Goal: Task Accomplishment & Management: Manage account settings

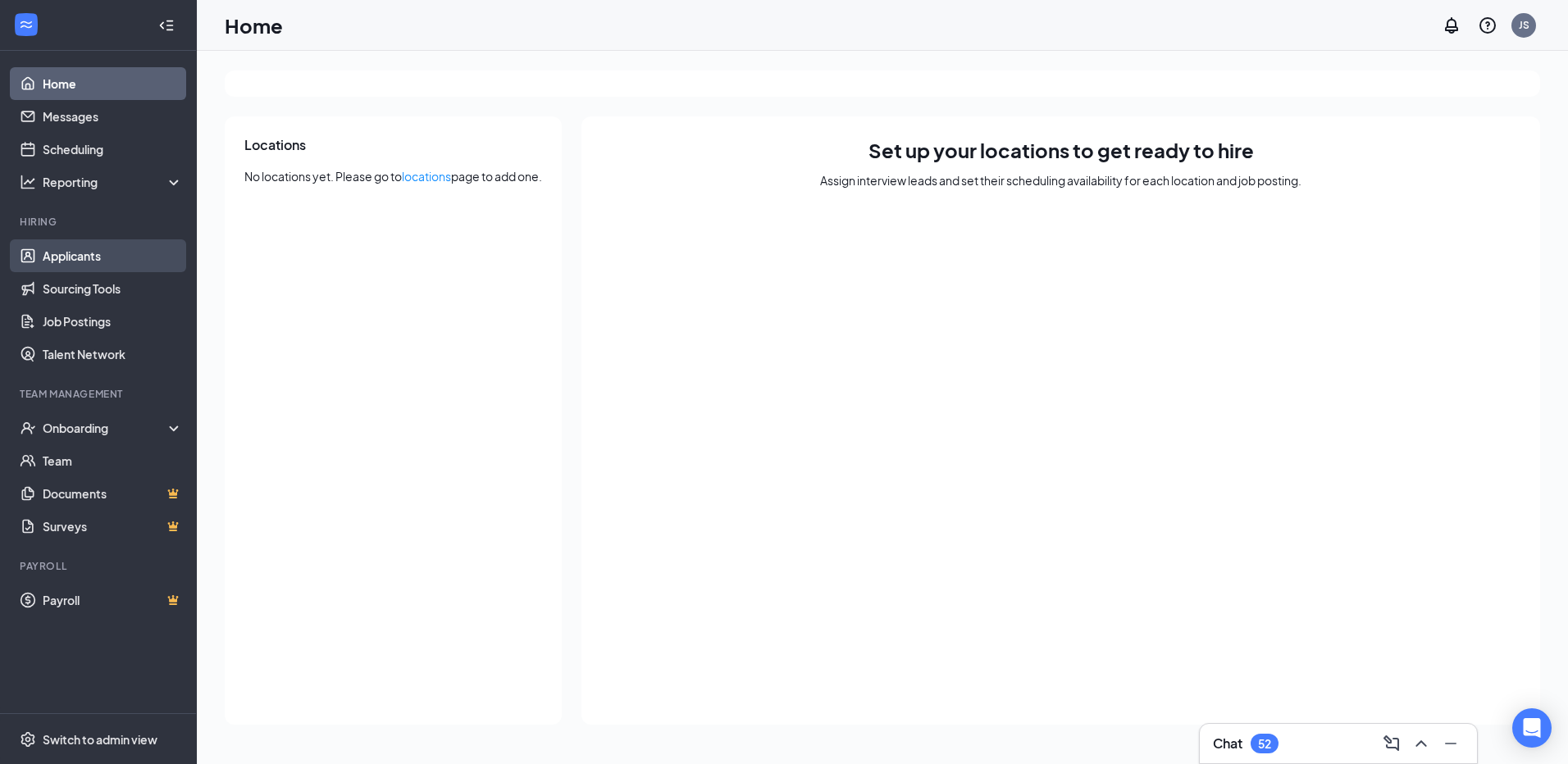
click at [86, 263] on link "Applicants" at bounding box center [113, 256] width 140 height 33
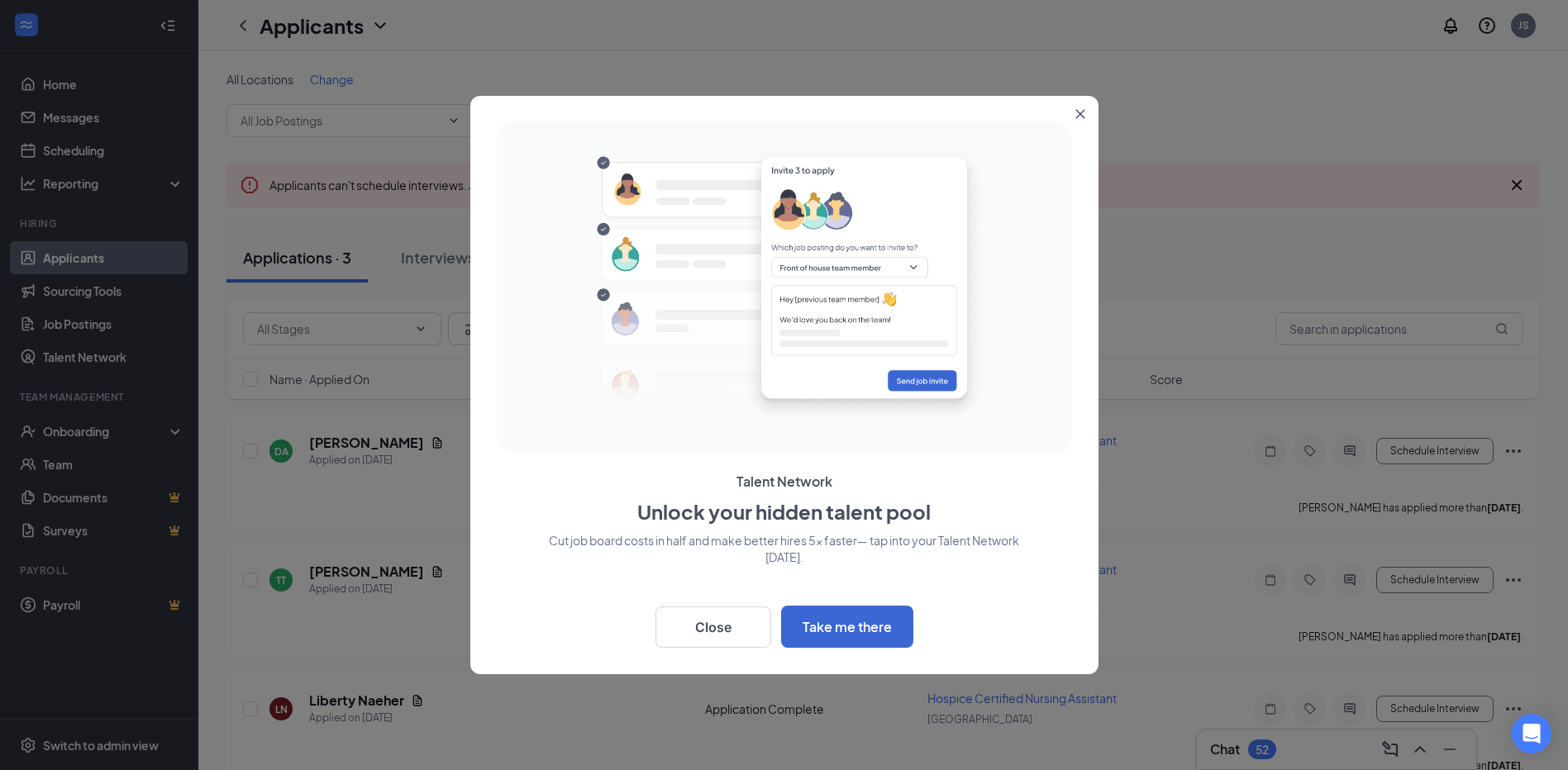
click at [1076, 112] on icon "Close" at bounding box center [1081, 114] width 10 height 10
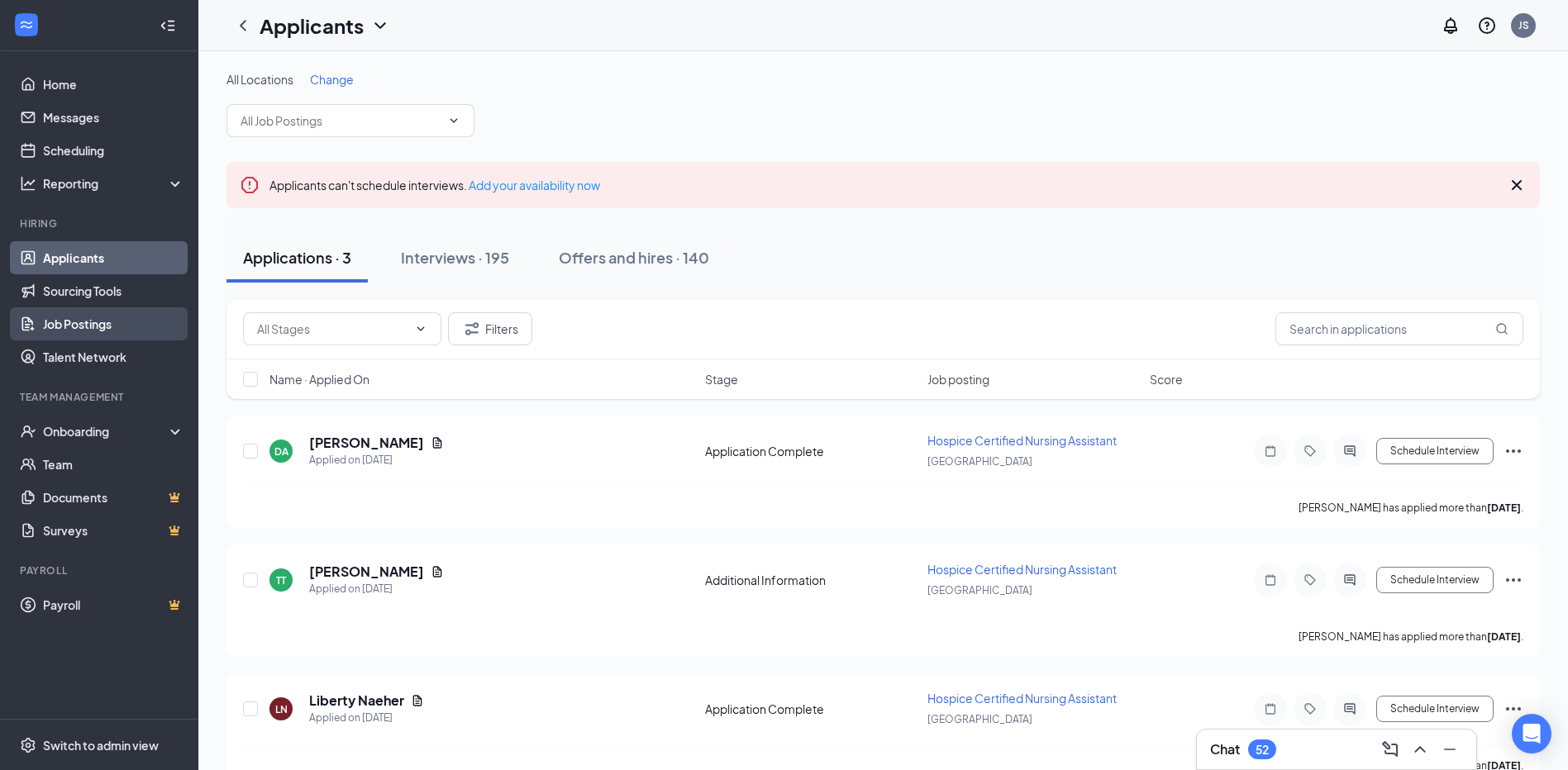
click at [99, 332] on link "Job Postings" at bounding box center [114, 324] width 142 height 33
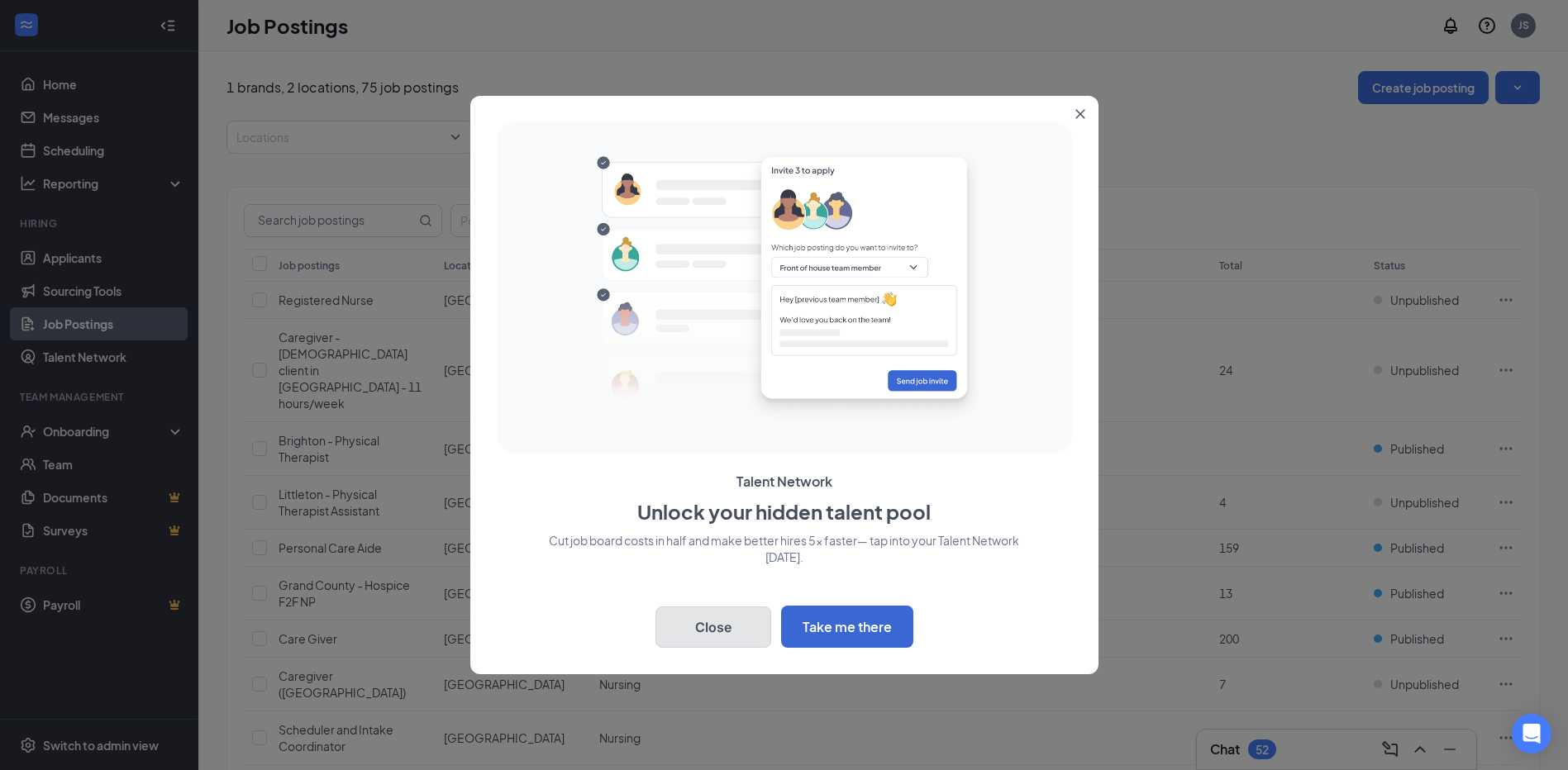
click at [683, 628] on button "Close" at bounding box center [714, 627] width 116 height 42
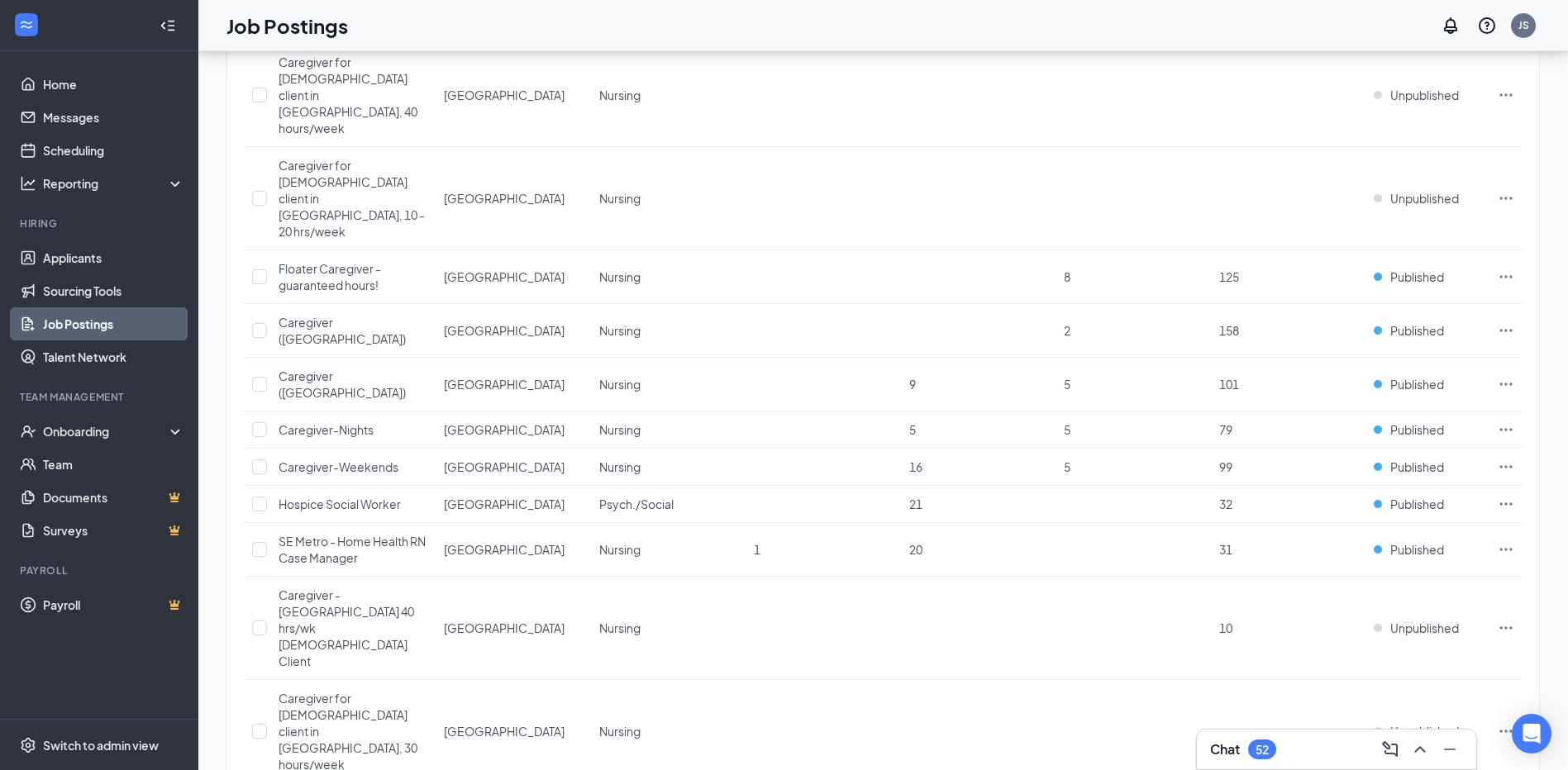
scroll to position [1515, 0]
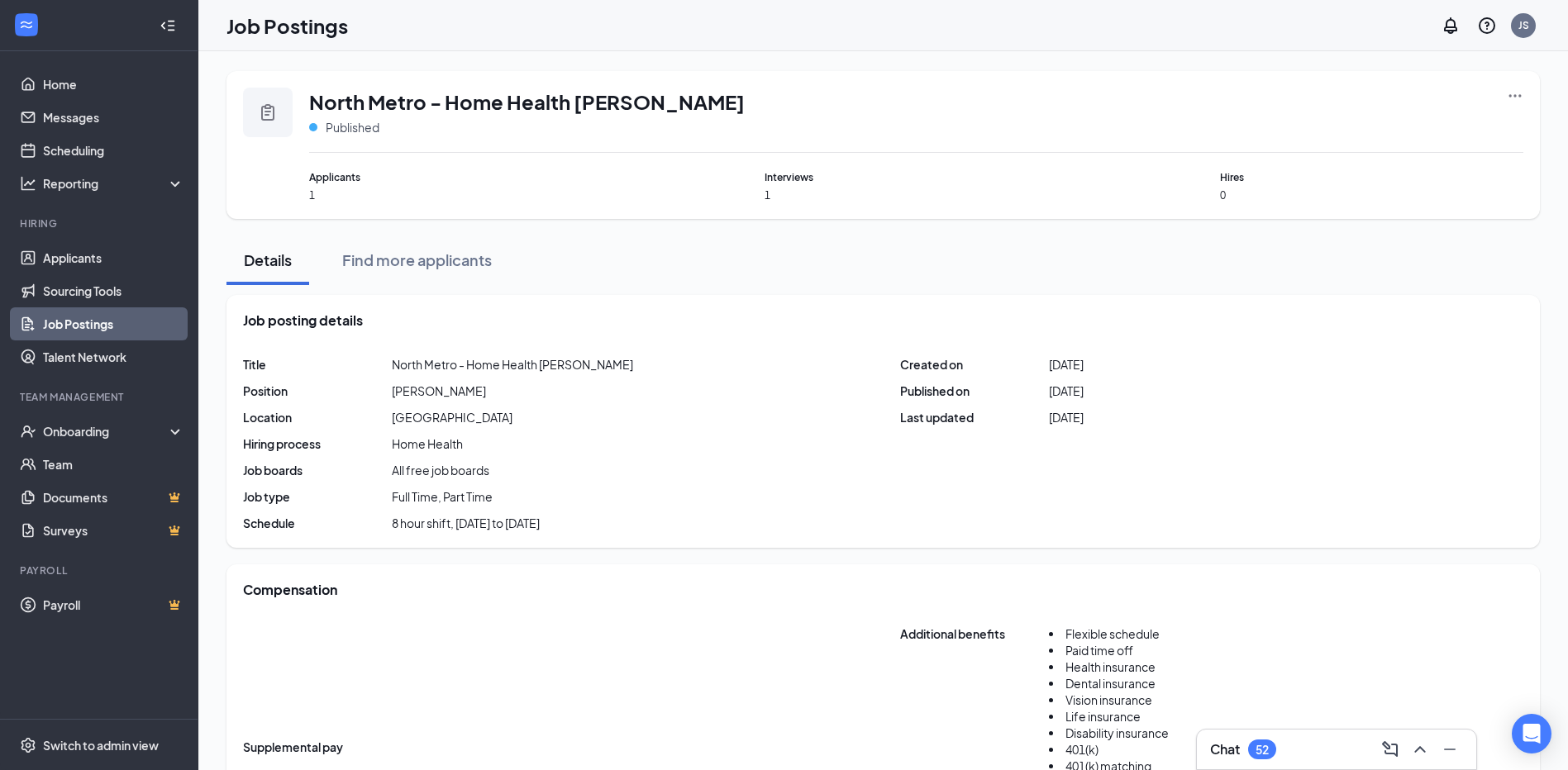
click at [1516, 98] on icon "Ellipses" at bounding box center [1515, 96] width 17 height 17
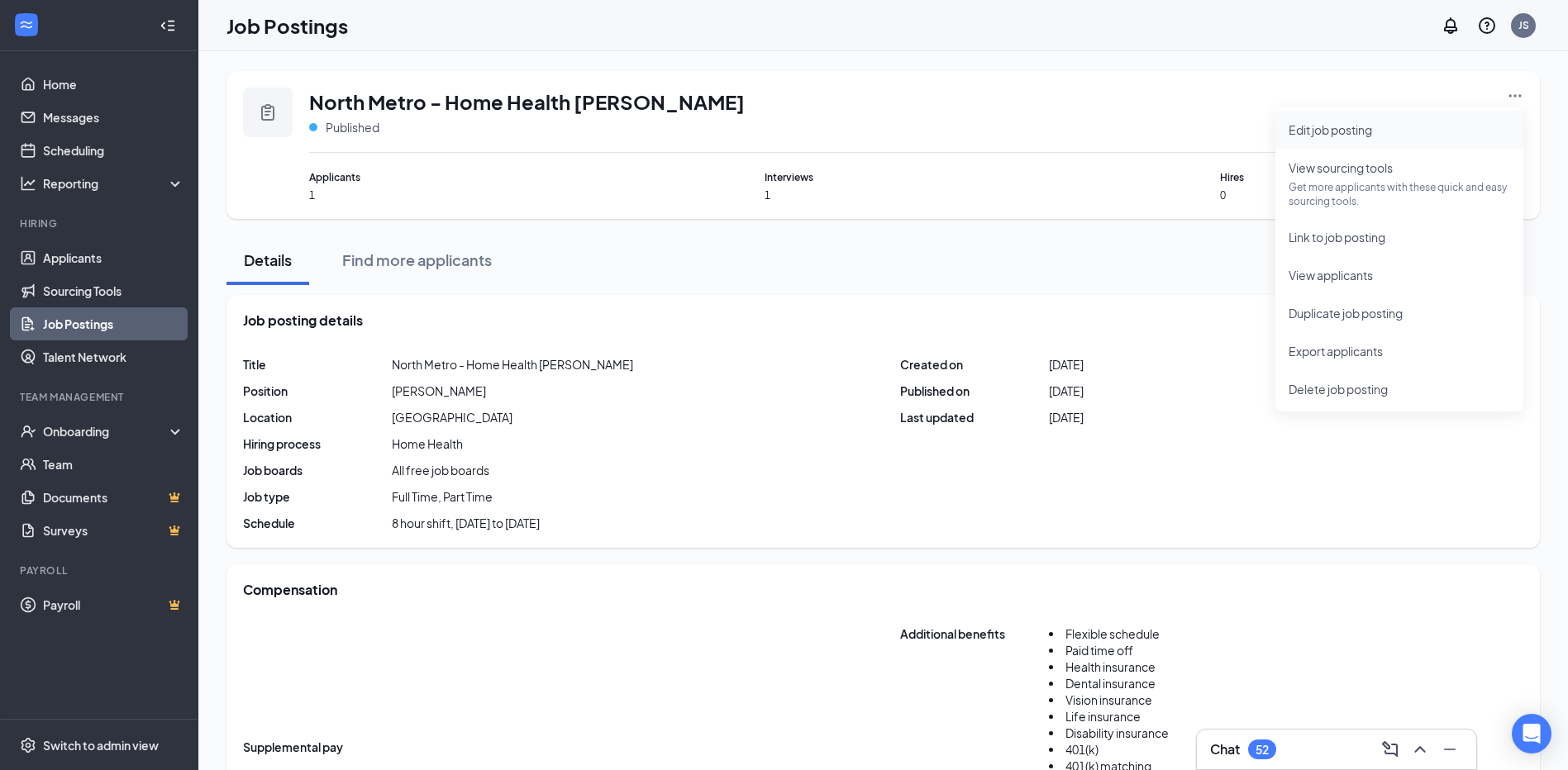
click at [1306, 125] on span "Edit job posting" at bounding box center [1331, 130] width 84 height 15
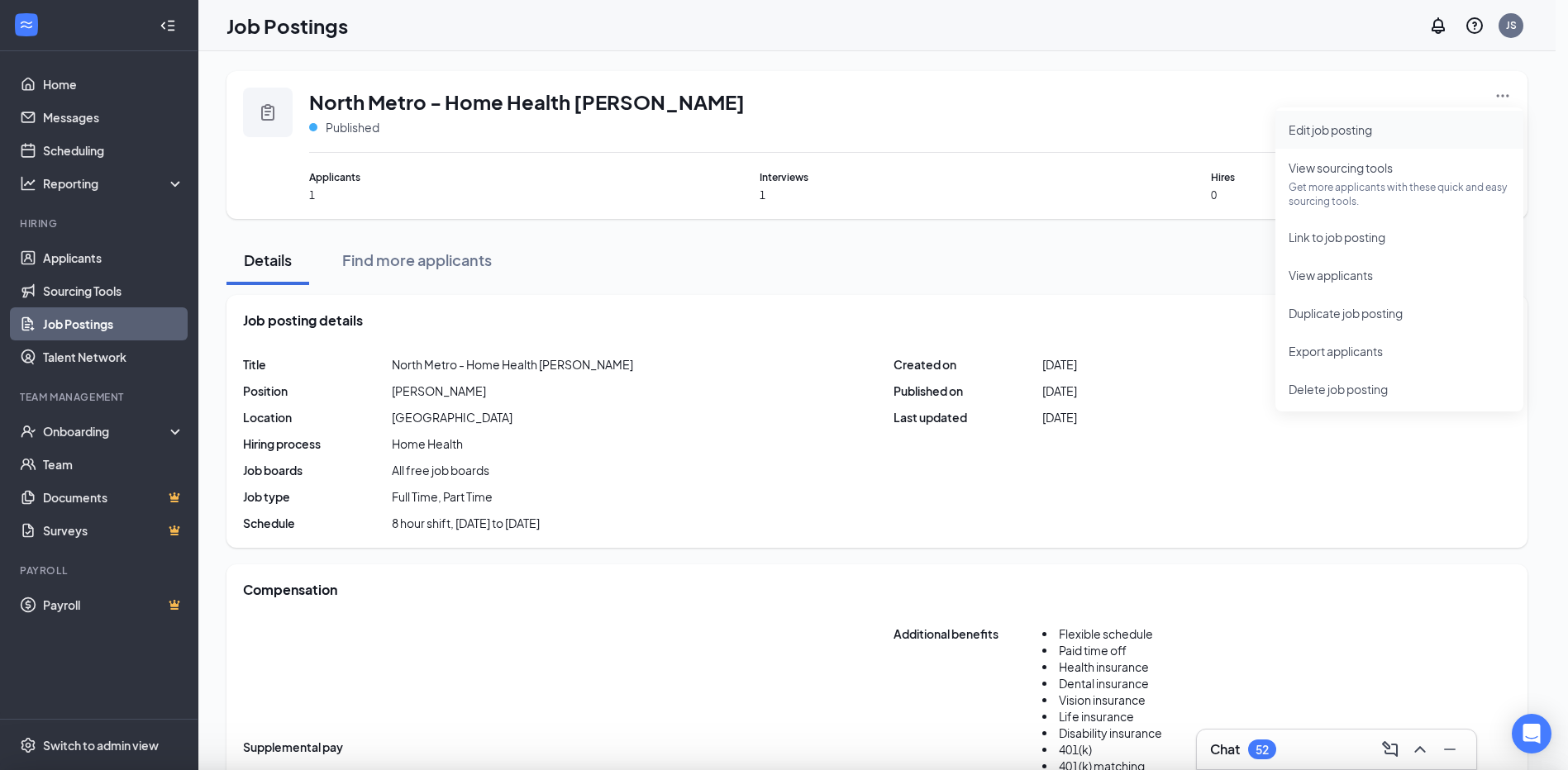
type input "North Metro - Home Health [PERSON_NAME]"
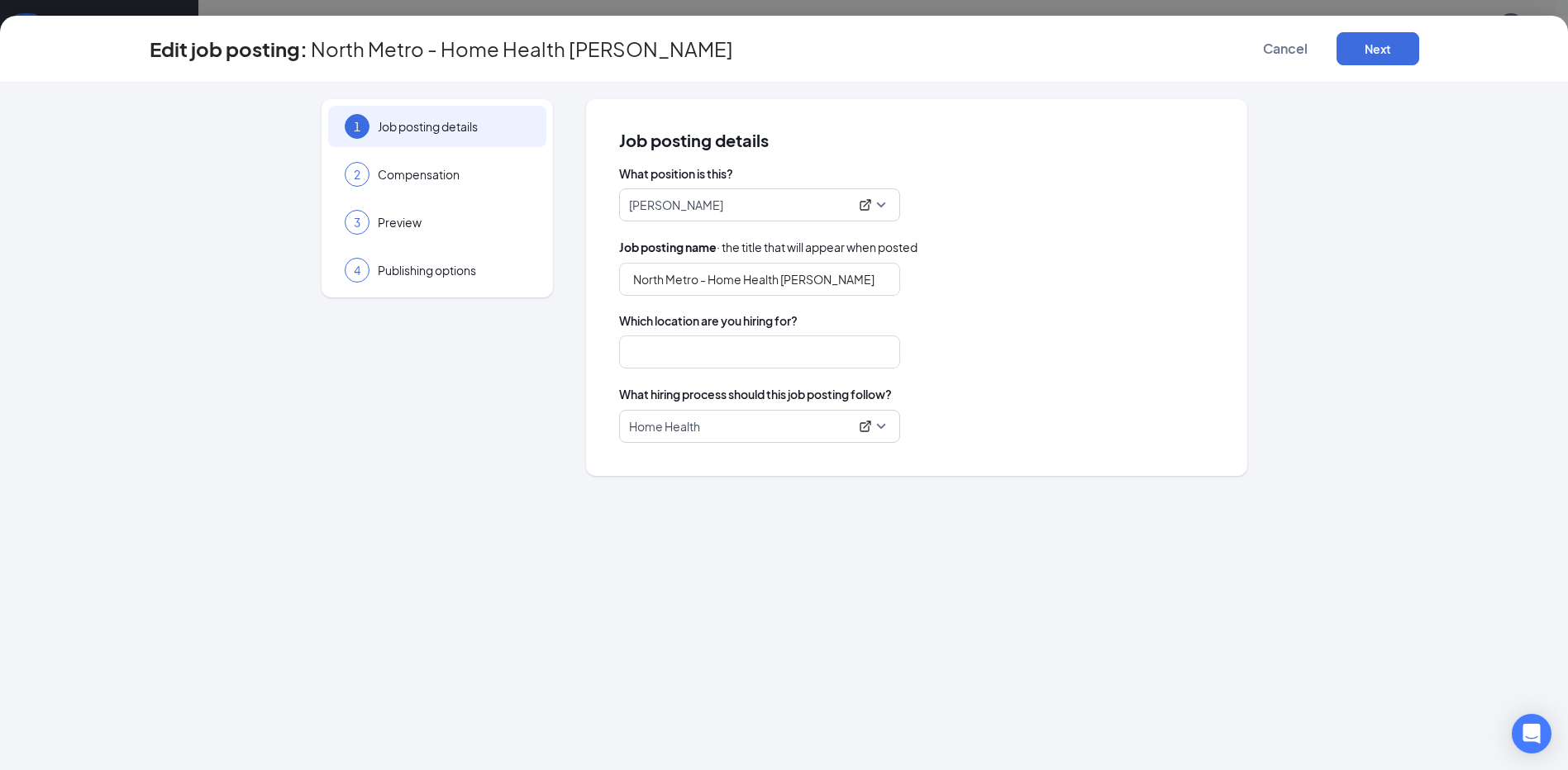
type input "[GEOGRAPHIC_DATA]"
click at [695, 283] on input "North Metro - Home Health [PERSON_NAME]" at bounding box center [760, 279] width 281 height 33
click at [643, 280] on input "North Metro - Home Health [PERSON_NAME]" at bounding box center [760, 279] width 281 height 33
type input "South Metro - Home Health [PERSON_NAME]"
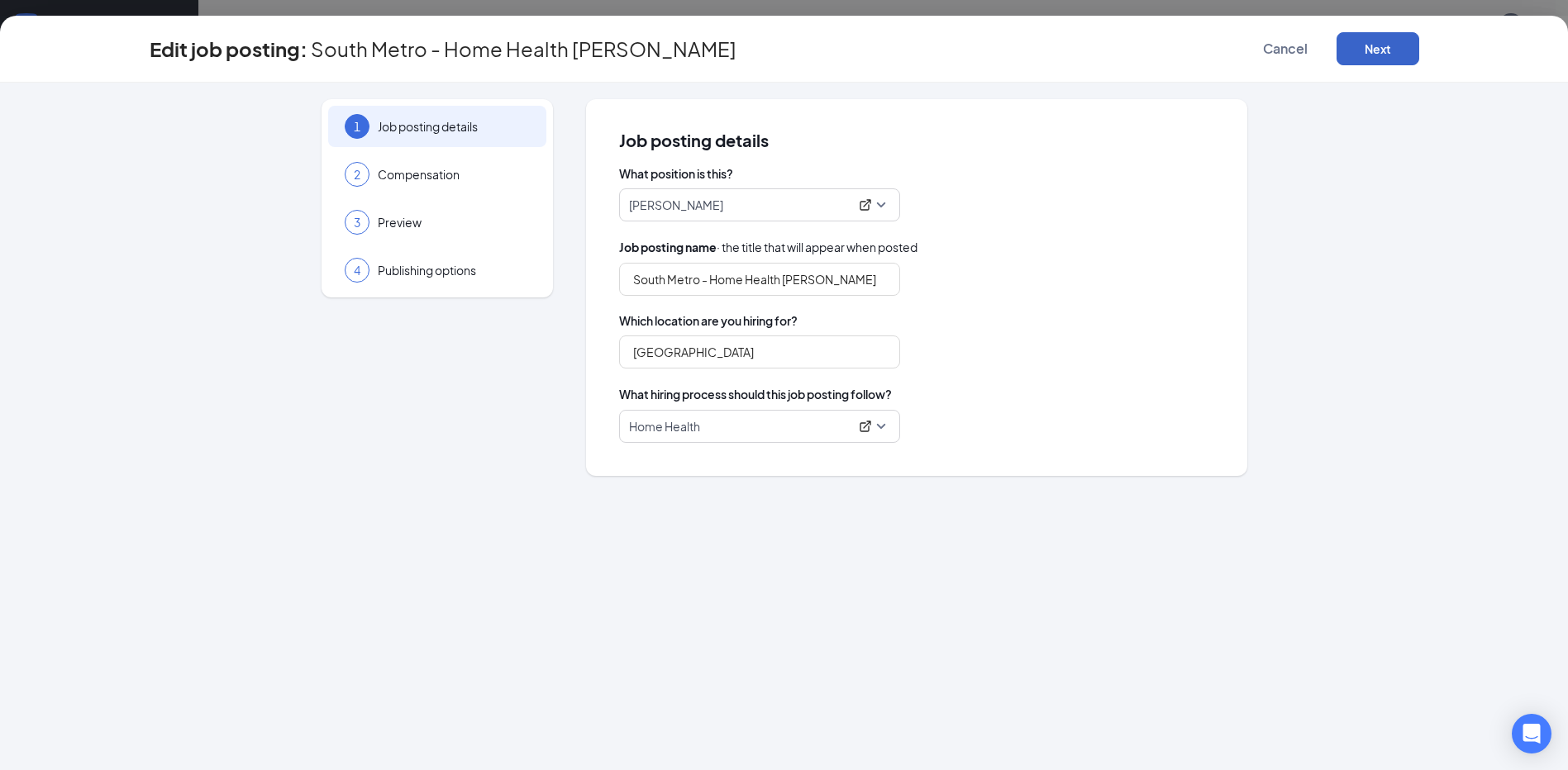
click at [1374, 53] on button "Next" at bounding box center [1378, 48] width 83 height 33
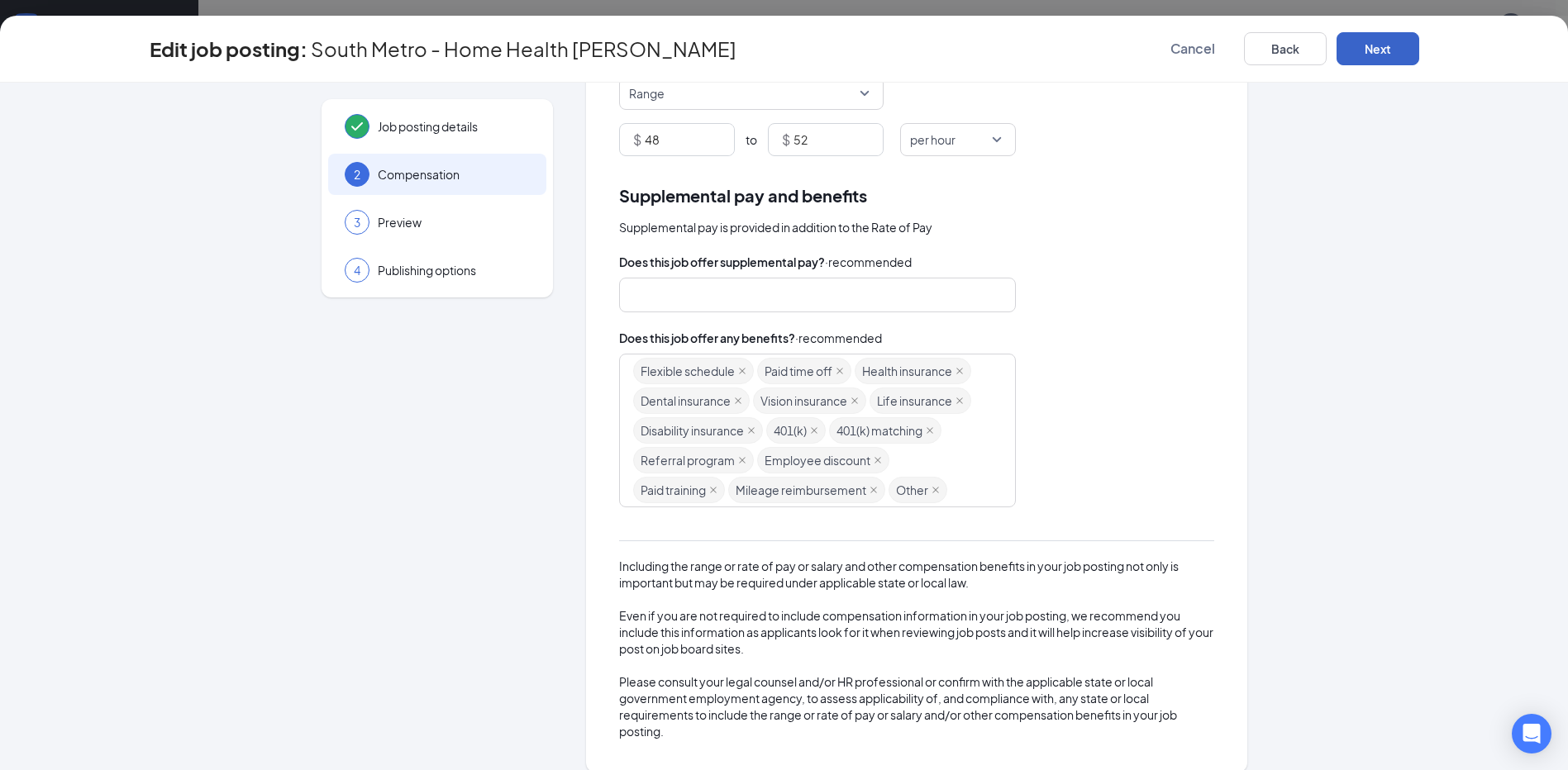
scroll to position [212, 0]
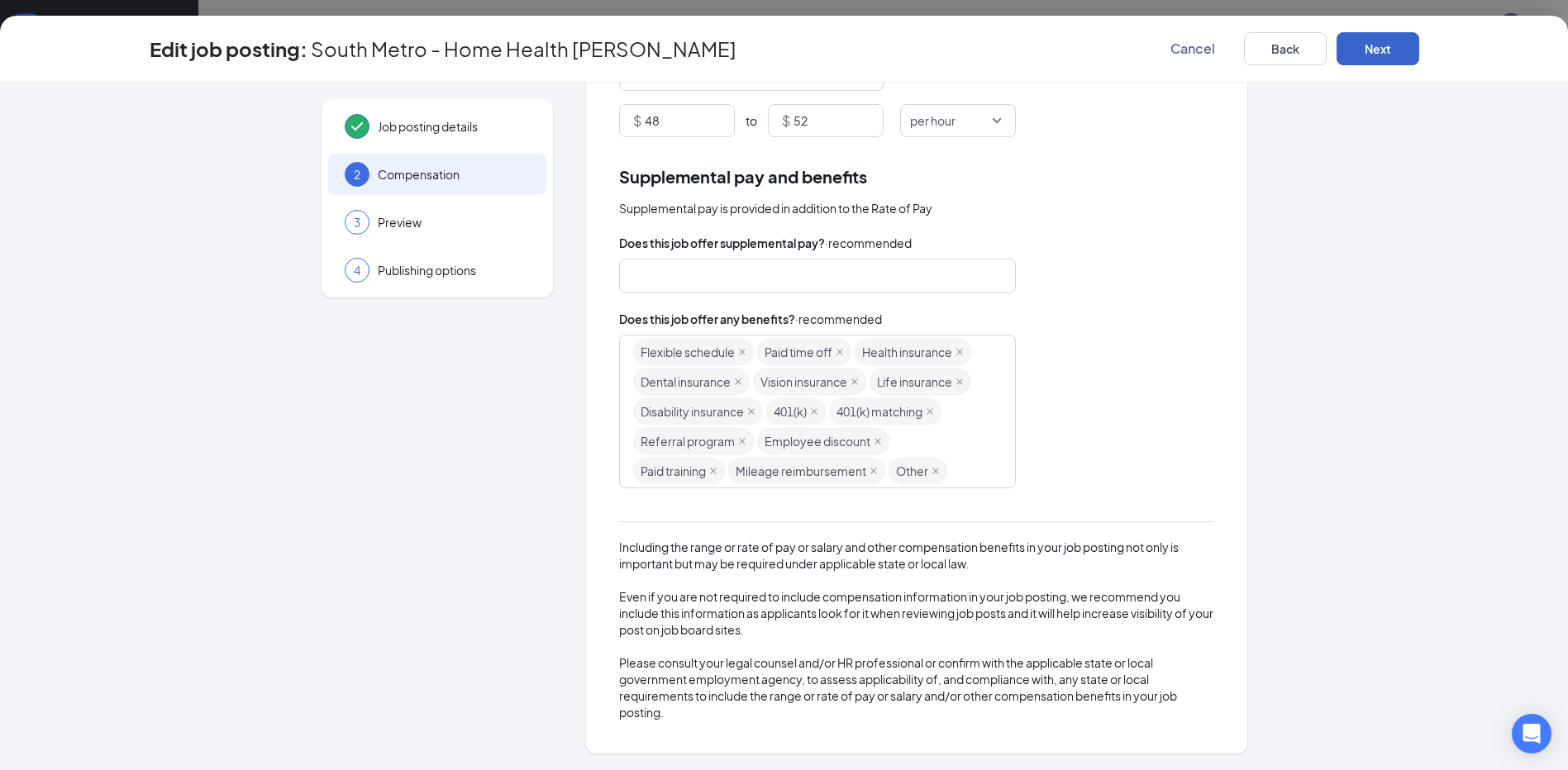
click at [1366, 42] on button "Next" at bounding box center [1378, 48] width 83 height 33
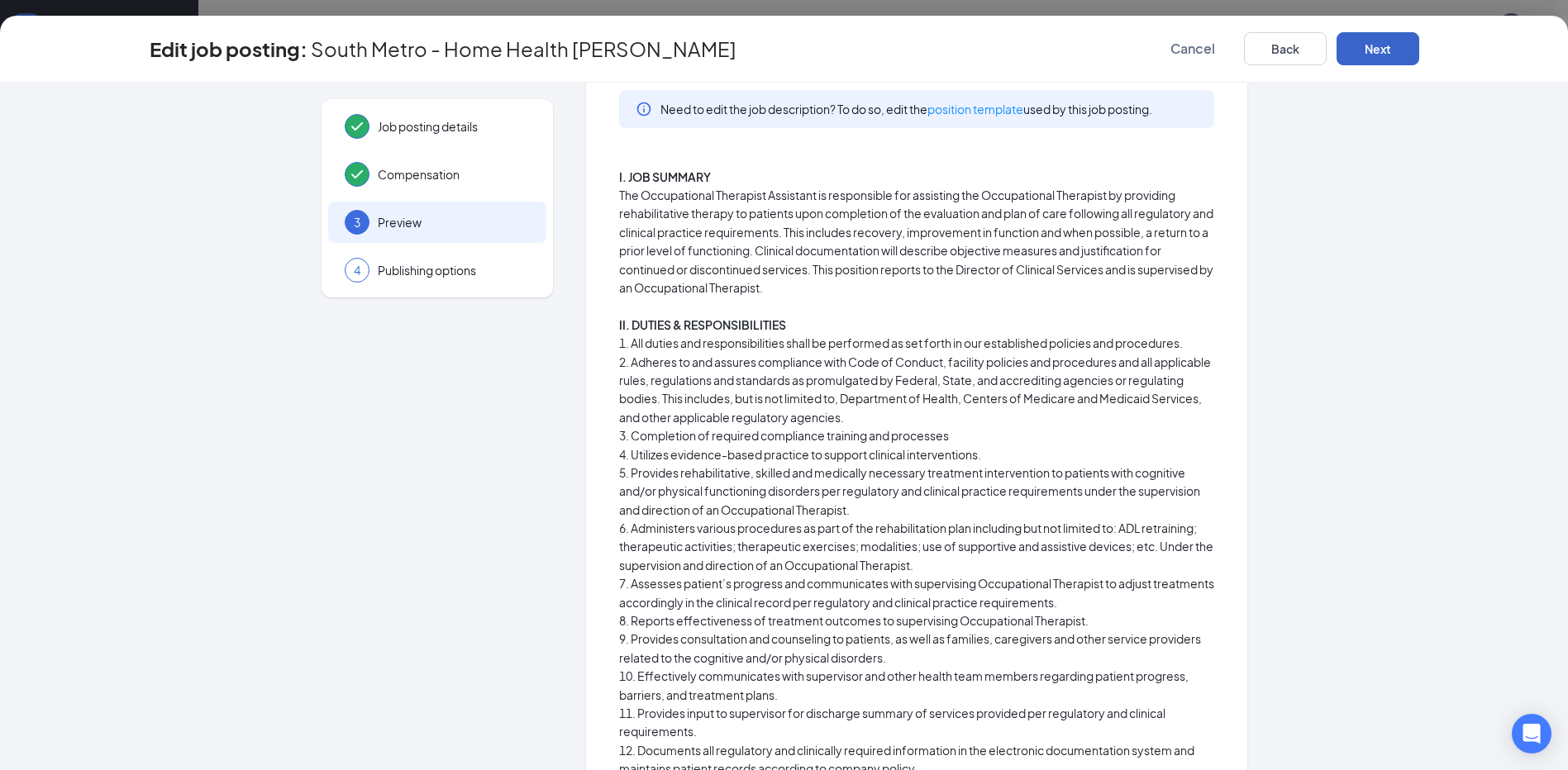
click at [1370, 60] on button "Next" at bounding box center [1378, 48] width 83 height 33
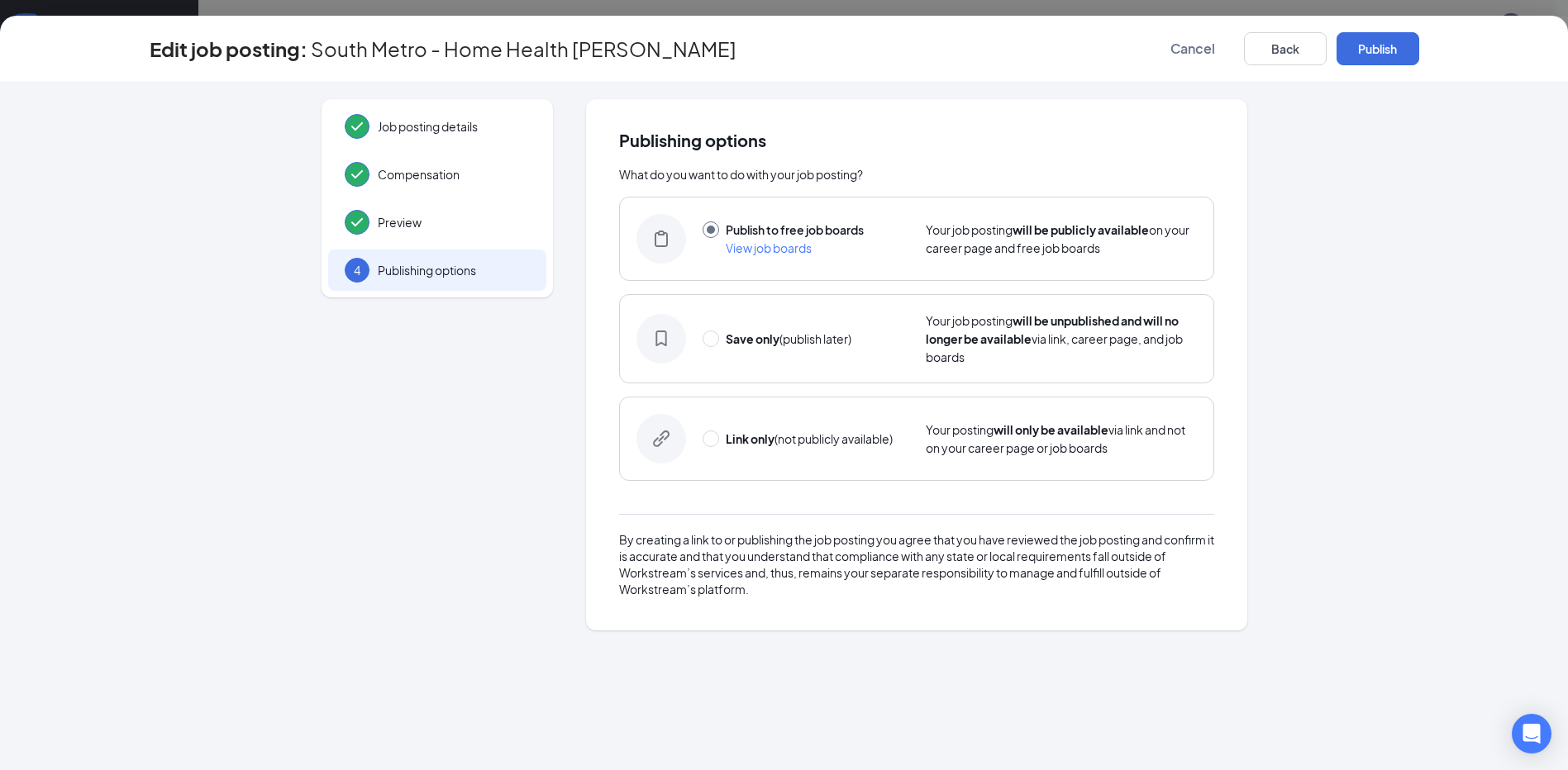
scroll to position [0, 0]
click at [1370, 60] on button "Publish" at bounding box center [1378, 48] width 83 height 33
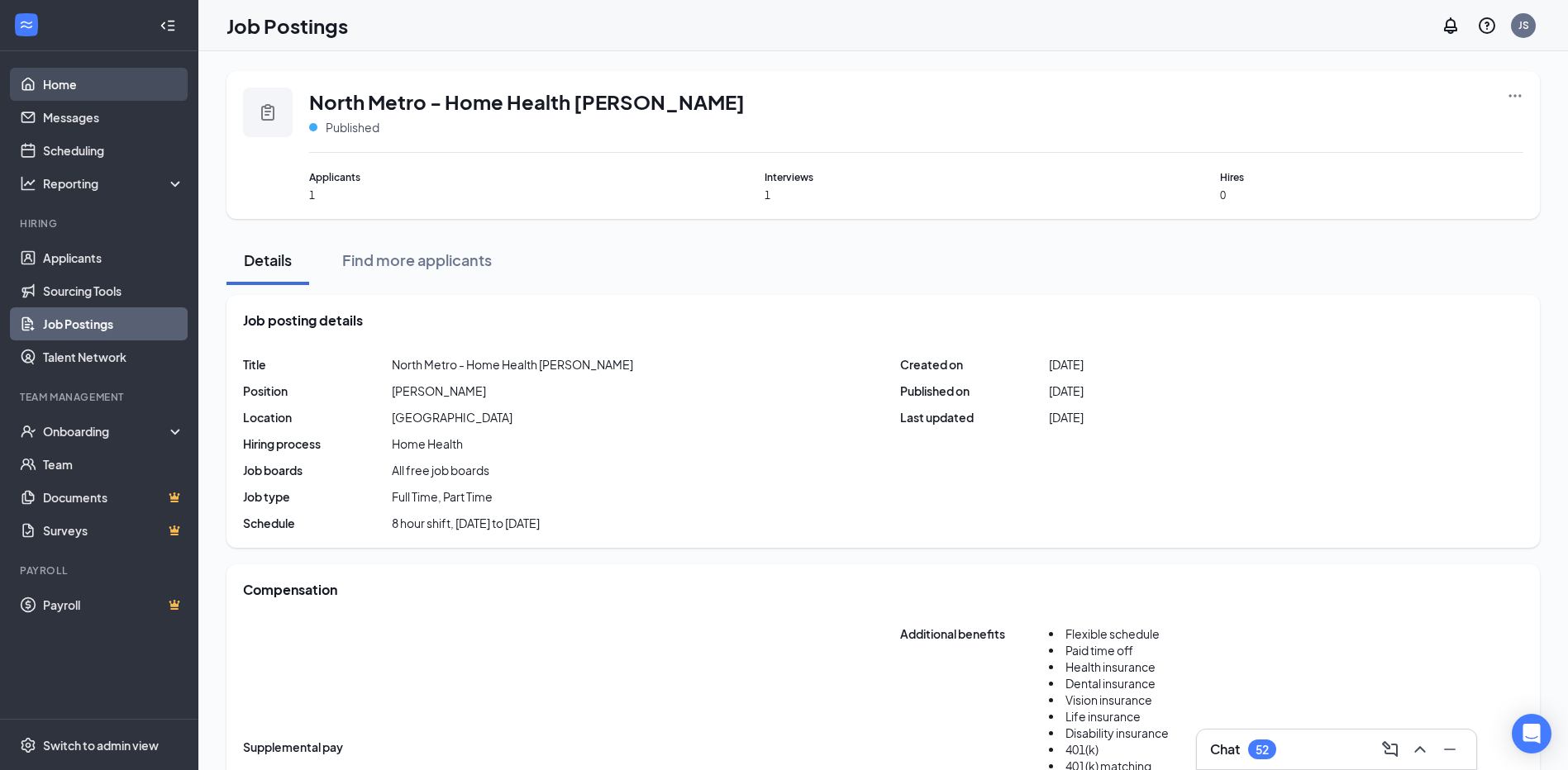
click at [65, 84] on link "Home" at bounding box center [114, 84] width 142 height 33
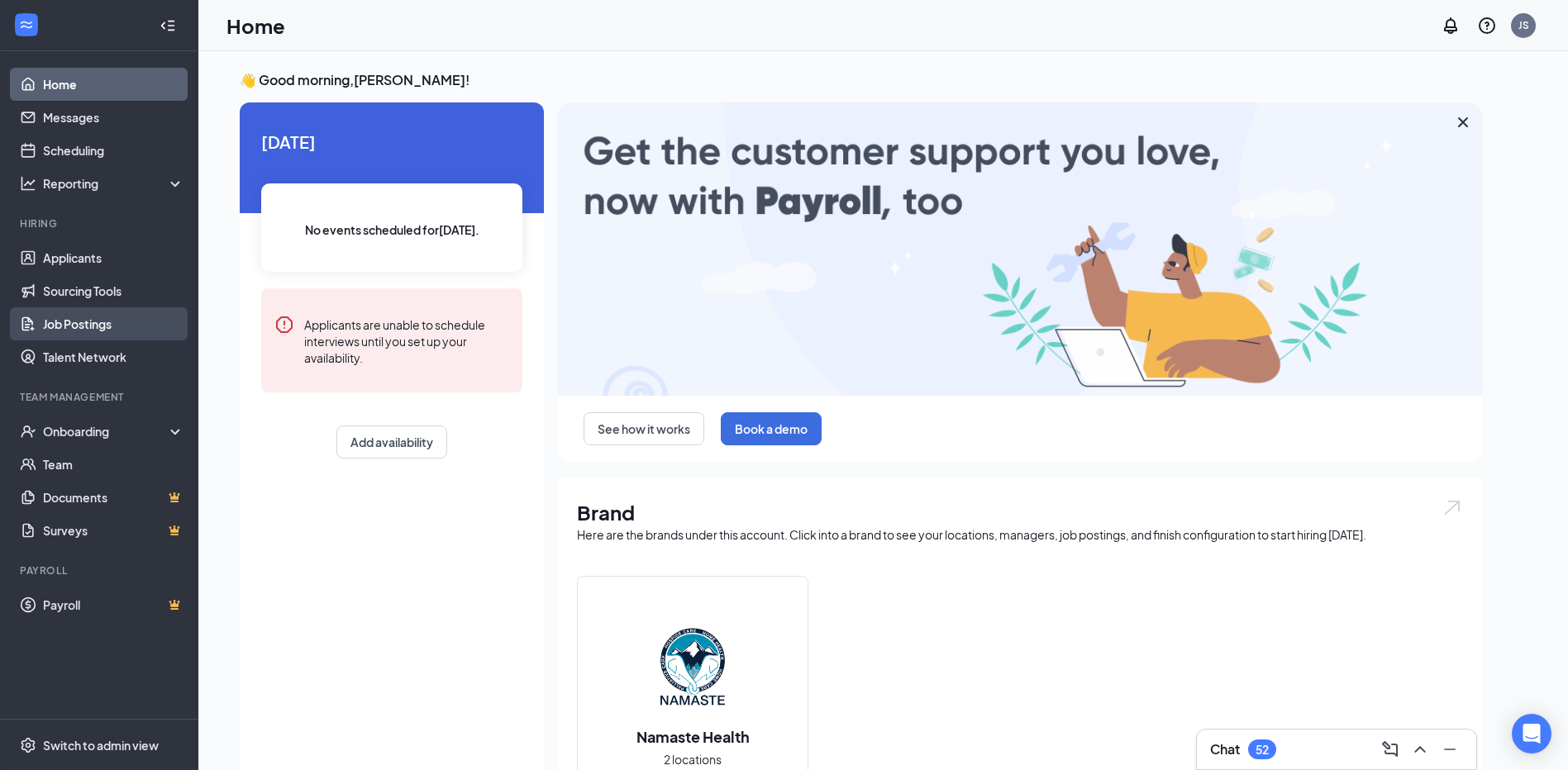
click at [92, 330] on link "Job Postings" at bounding box center [114, 324] width 142 height 33
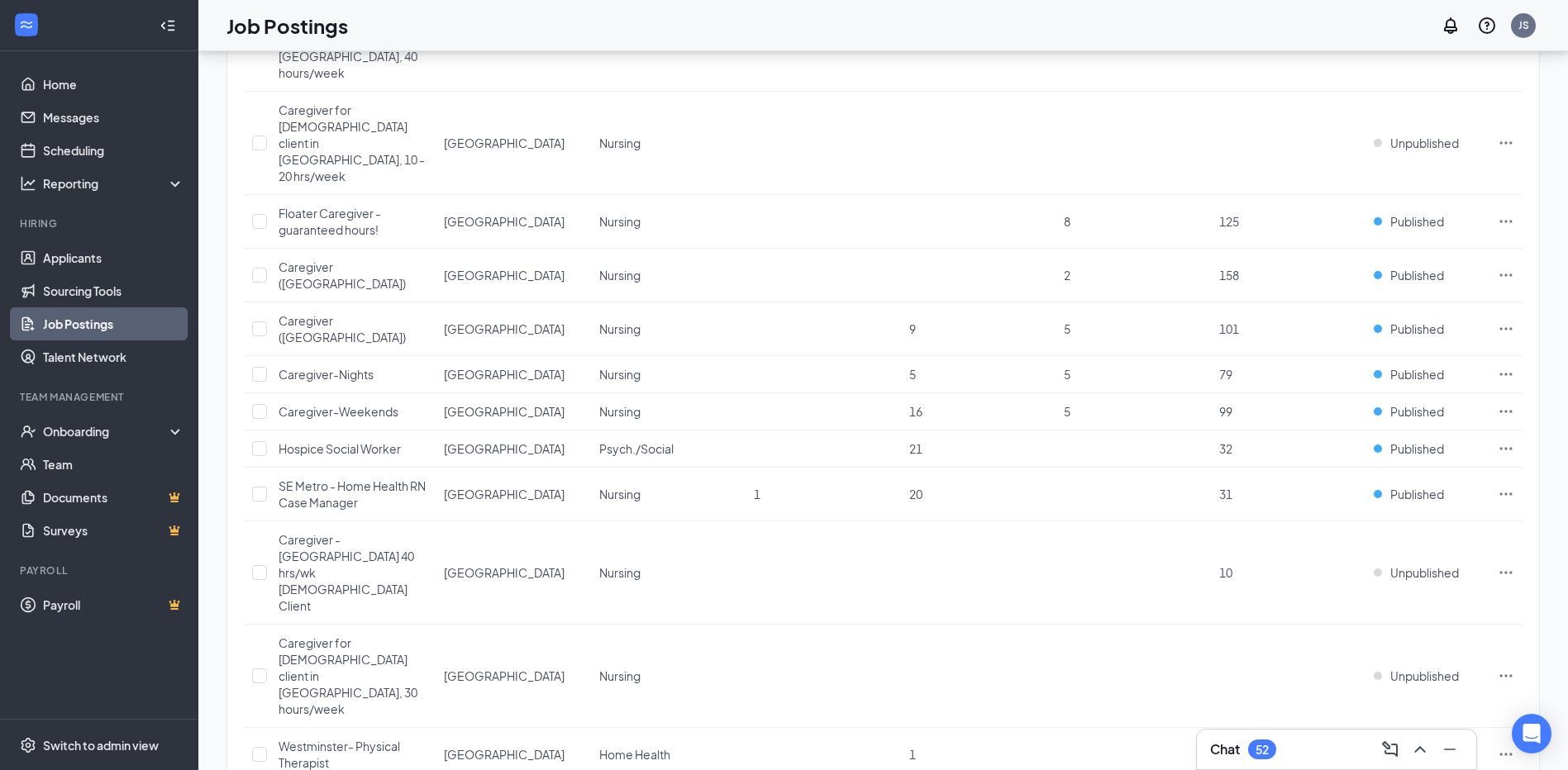
scroll to position [1404, 0]
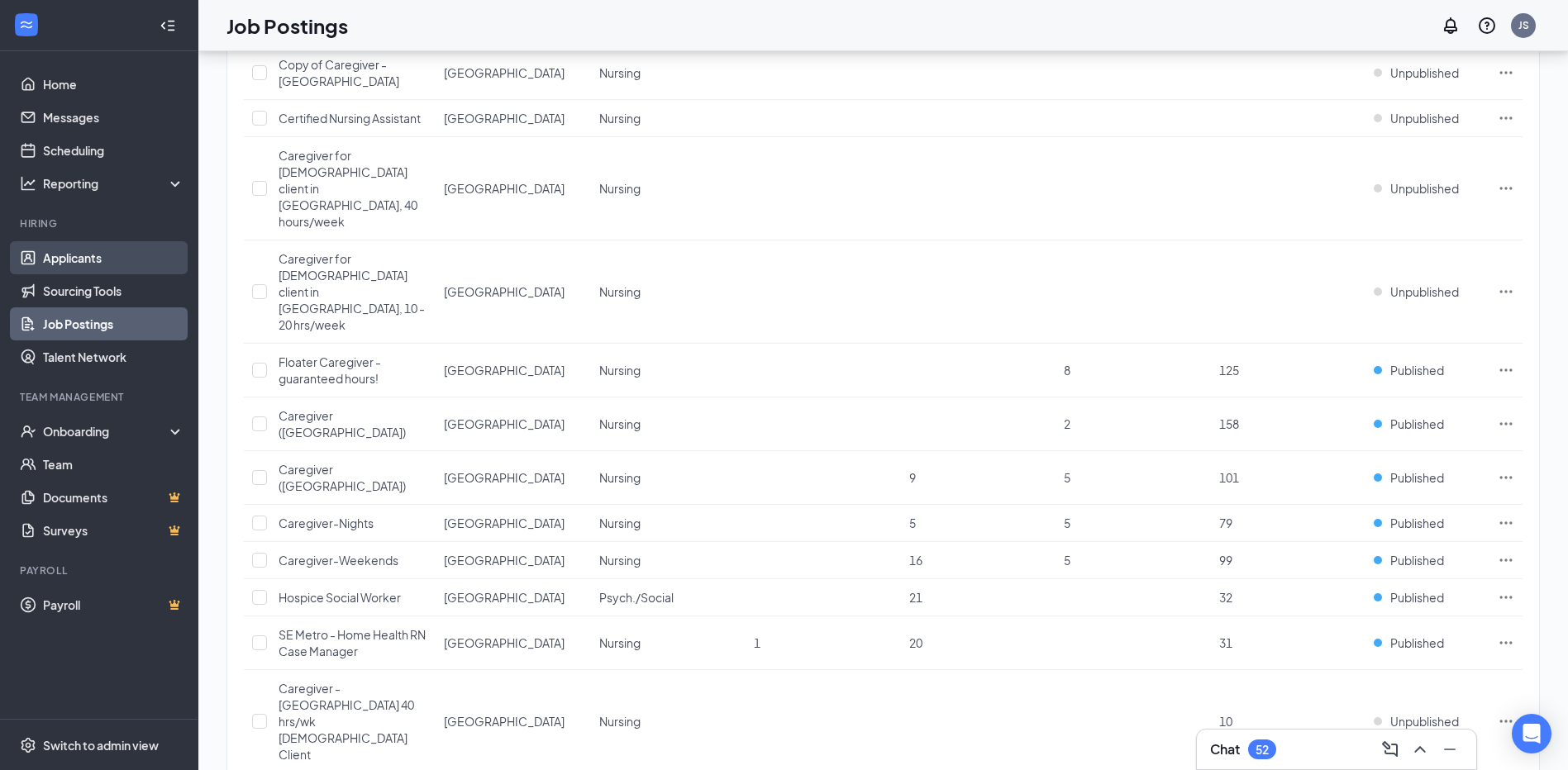
click at [71, 248] on link "Applicants" at bounding box center [114, 258] width 142 height 33
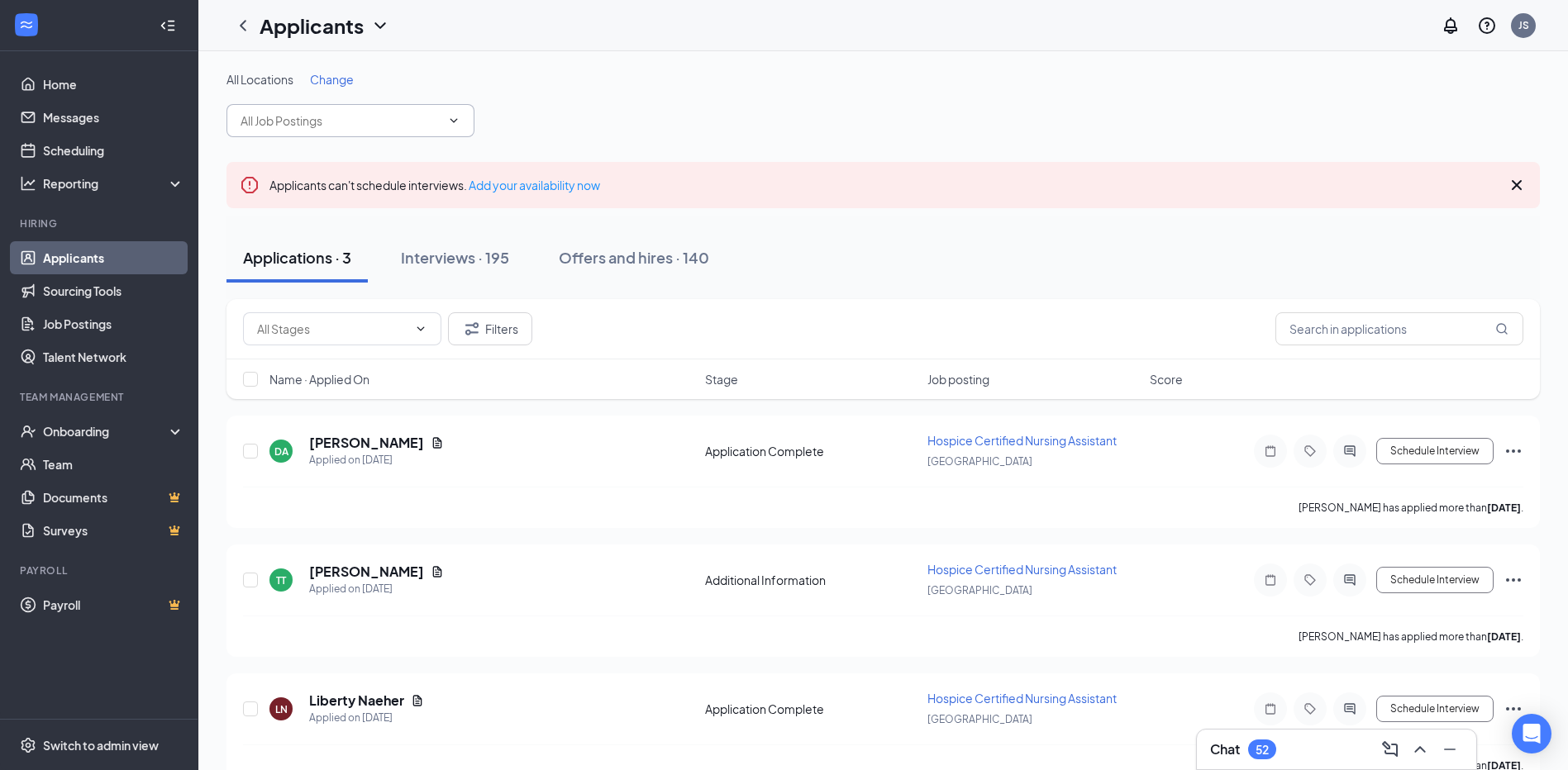
click at [307, 123] on input "text" at bounding box center [341, 120] width 200 height 18
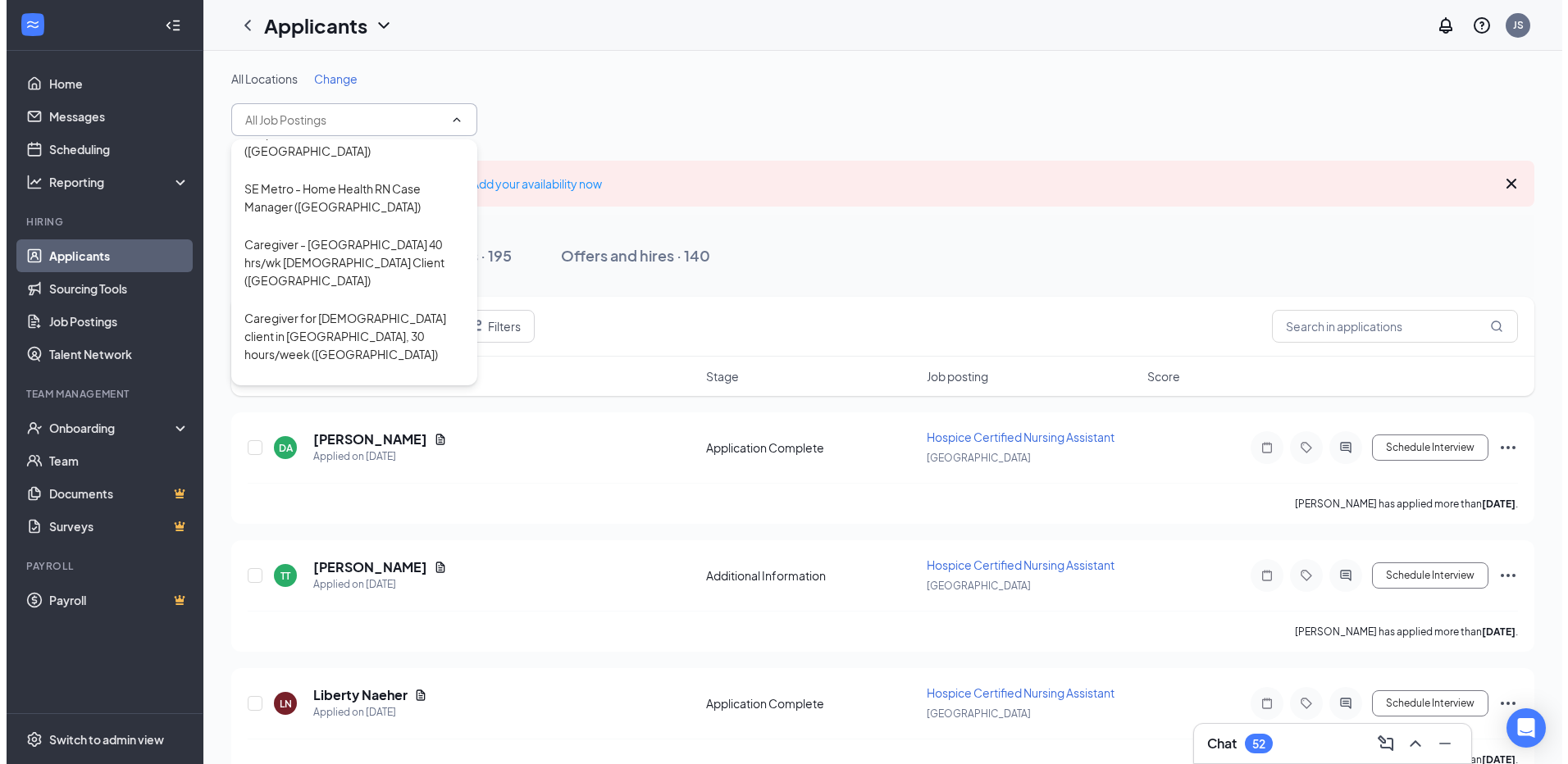
scroll to position [1715, 0]
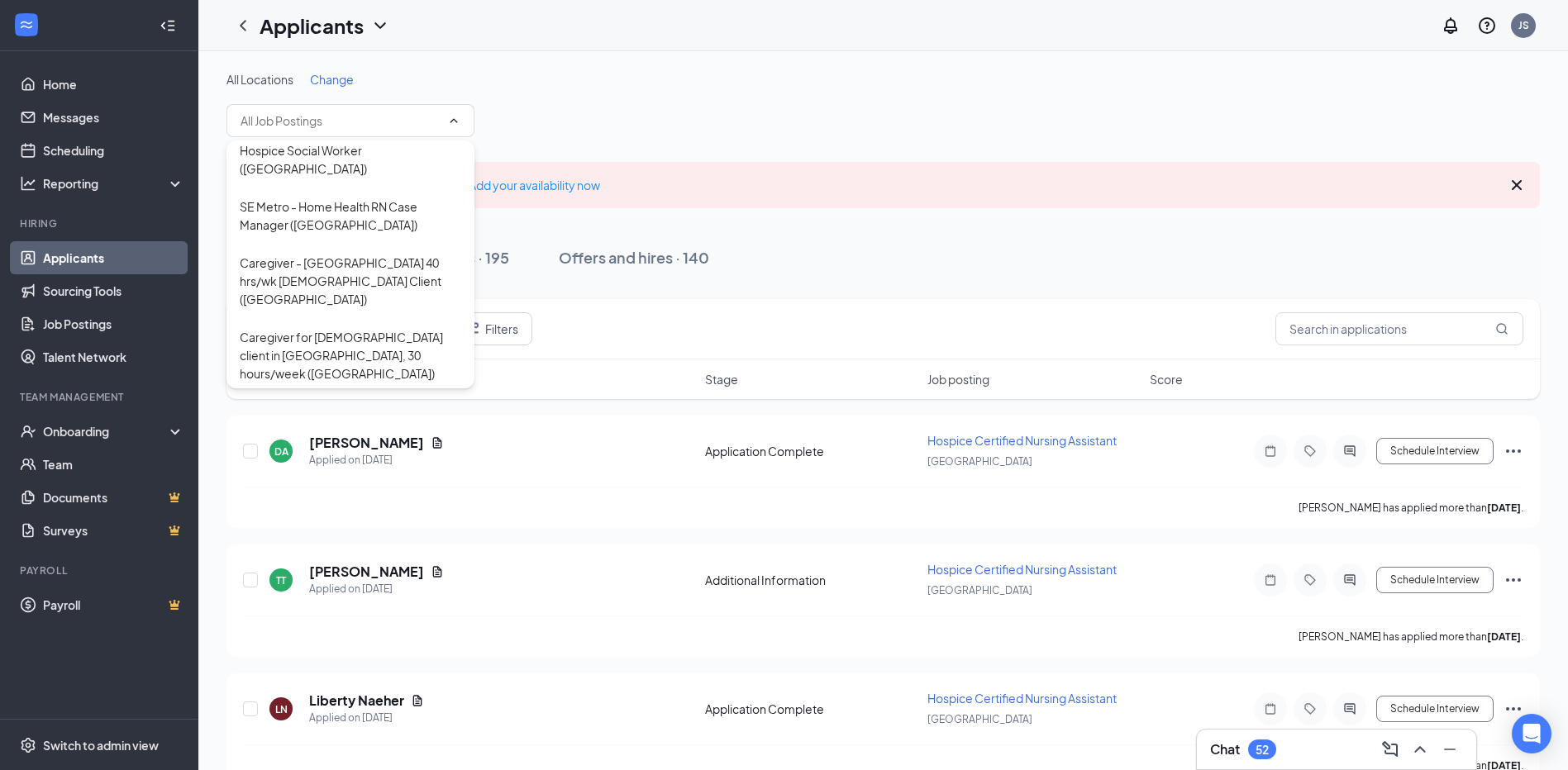
click at [285, 757] on div "South Metro - Home Health [PERSON_NAME] ([GEOGRAPHIC_DATA])" at bounding box center [350, 784] width 221 height 54
type input "South Metro - Home Health [PERSON_NAME] ([GEOGRAPHIC_DATA])"
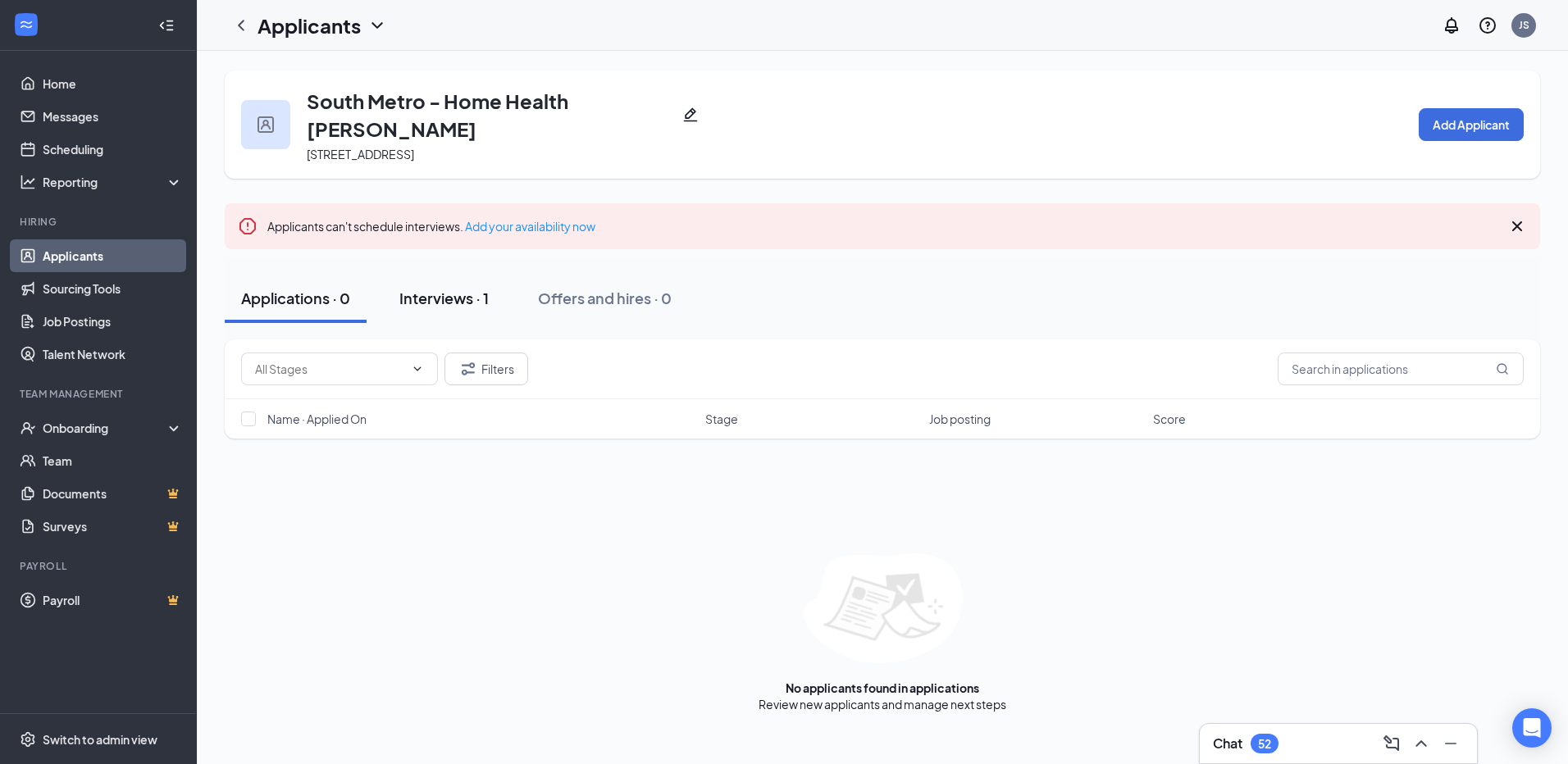
click at [436, 287] on div "Interviews · 1" at bounding box center [444, 298] width 89 height 20
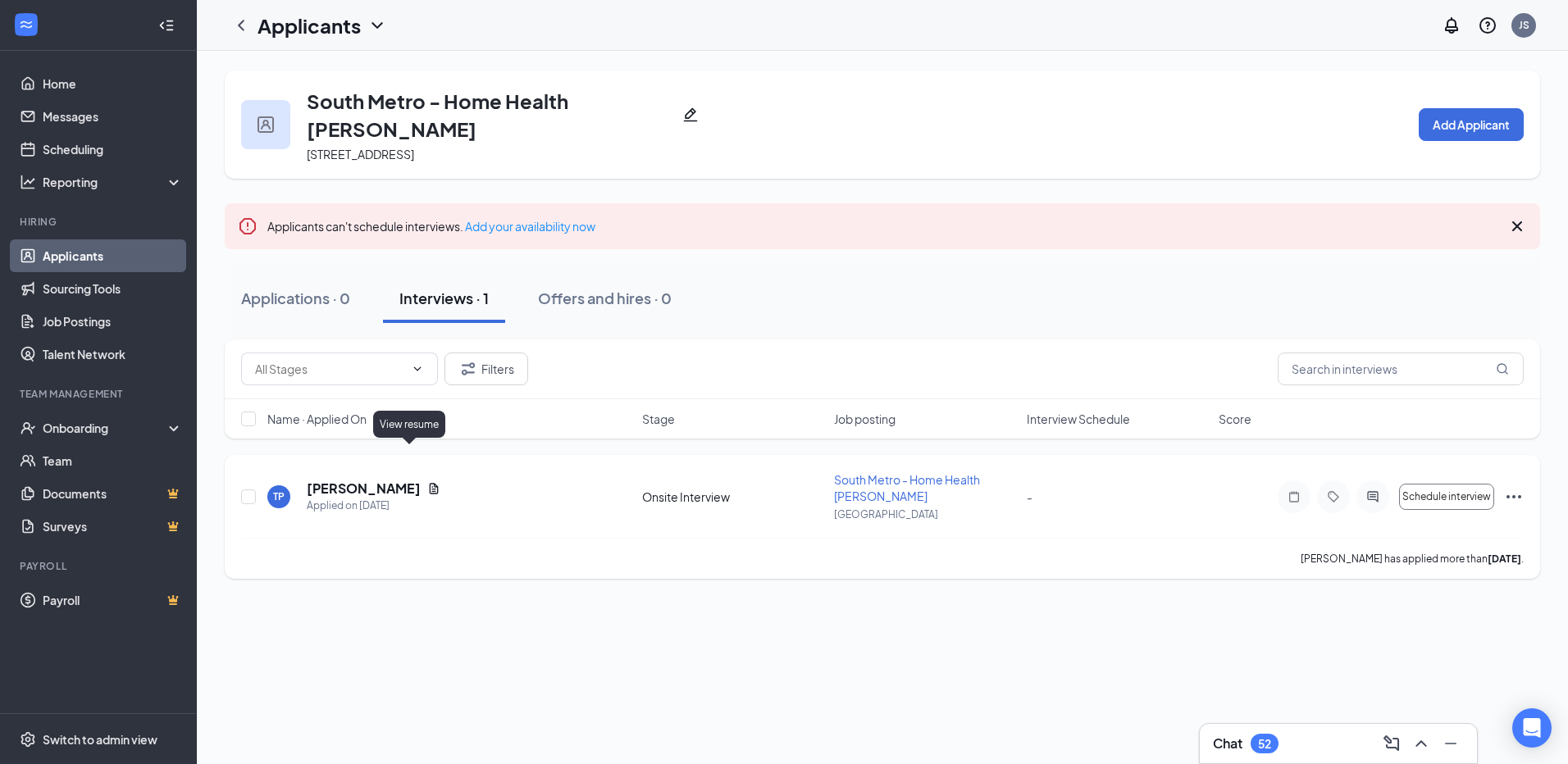
click at [427, 482] on icon "Document" at bounding box center [434, 489] width 13 height 13
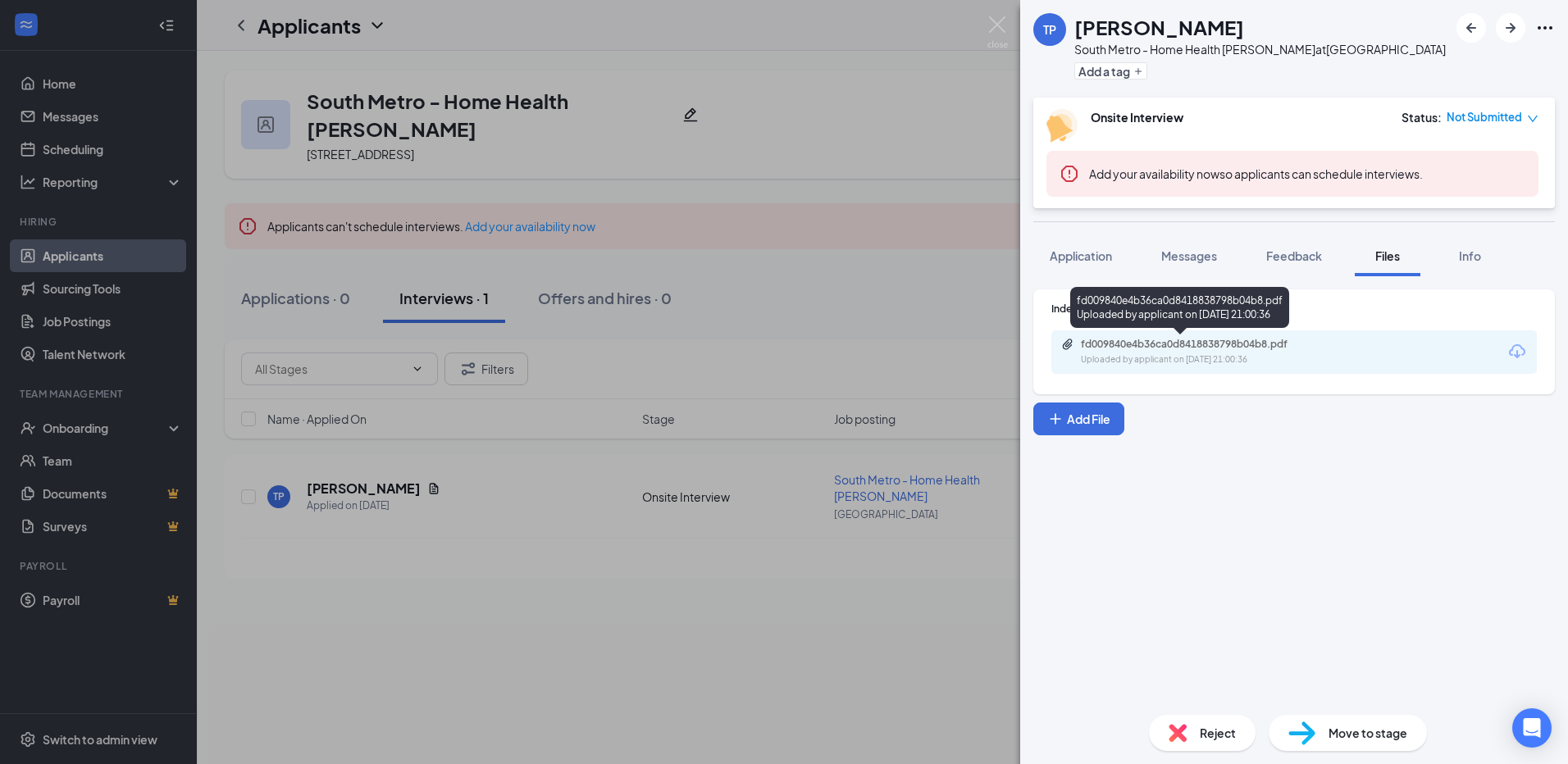
click at [1206, 352] on div "fd009840e4b36ca0d8418838798b04b8.pdf Uploaded by applicant on [DATE] 21:00:36" at bounding box center [1194, 352] width 266 height 29
click at [1203, 361] on div "Uploaded by applicant on [DATE] 21:00:36" at bounding box center [1204, 360] width 246 height 13
